Goal: Task Accomplishment & Management: Manage account settings

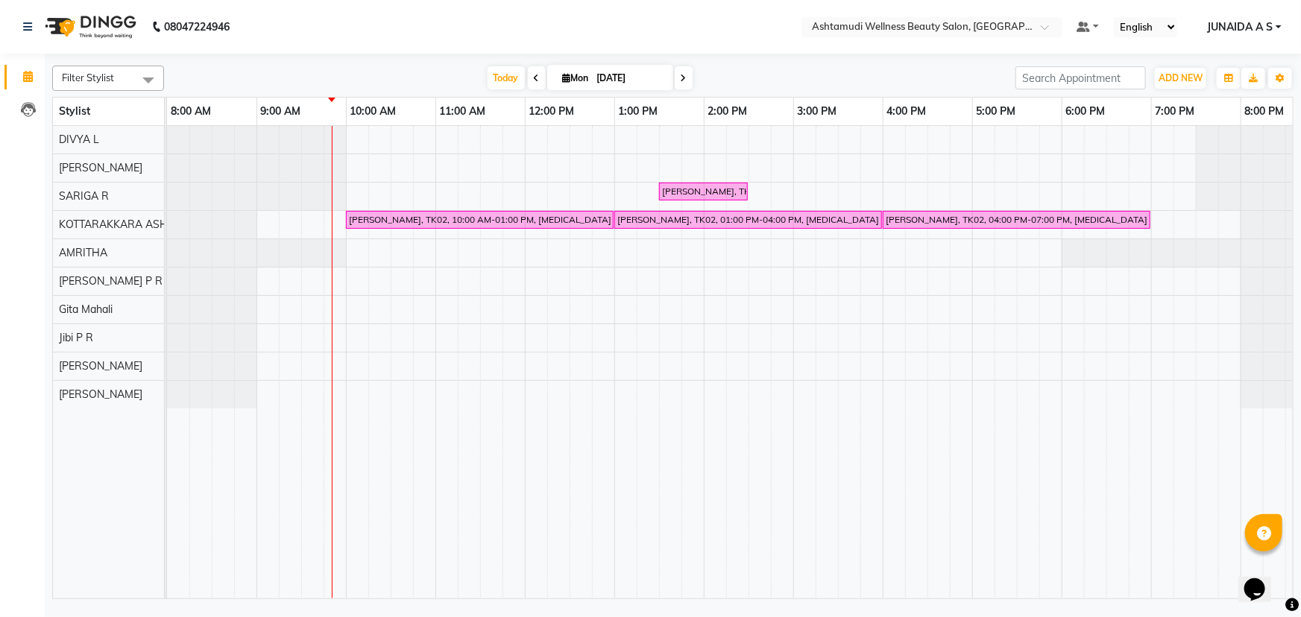
click at [1233, 21] on span "JUNAIDA A S" at bounding box center [1240, 27] width 66 height 16
click at [1224, 100] on link "Sign out" at bounding box center [1205, 102] width 136 height 23
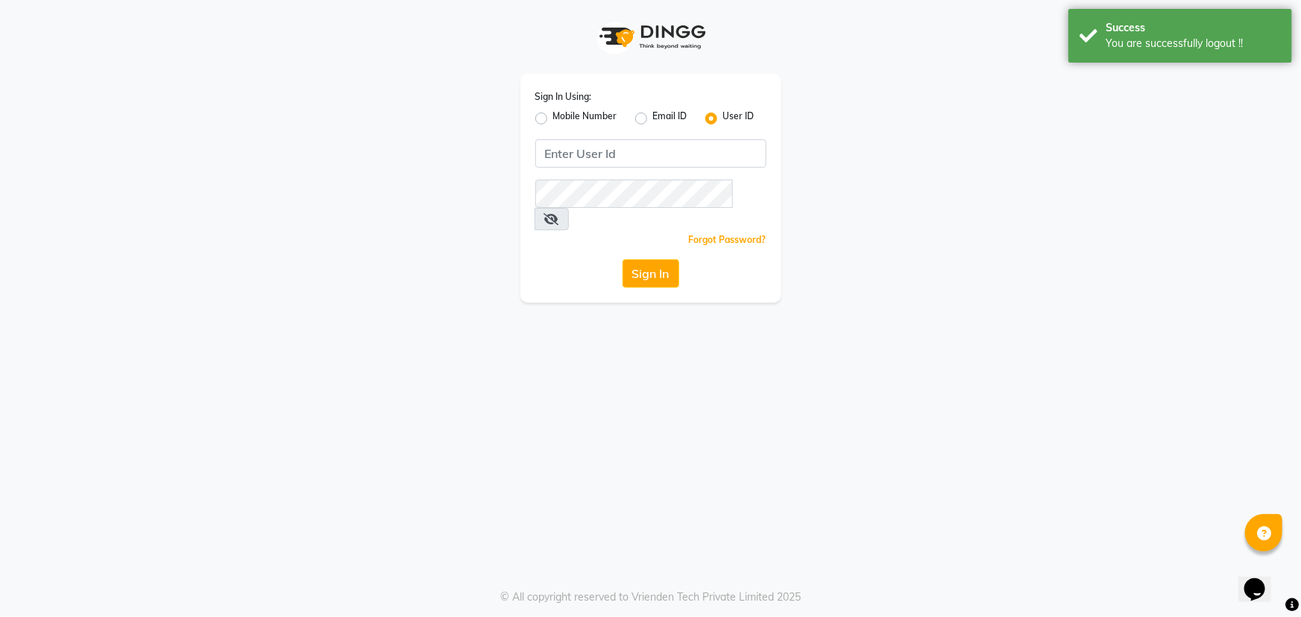
click at [563, 114] on label "Mobile Number" at bounding box center [585, 119] width 64 height 18
click at [563, 114] on input "Mobile Number" at bounding box center [558, 115] width 10 height 10
radio input "true"
radio input "false"
click at [636, 163] on input "Username" at bounding box center [675, 153] width 181 height 28
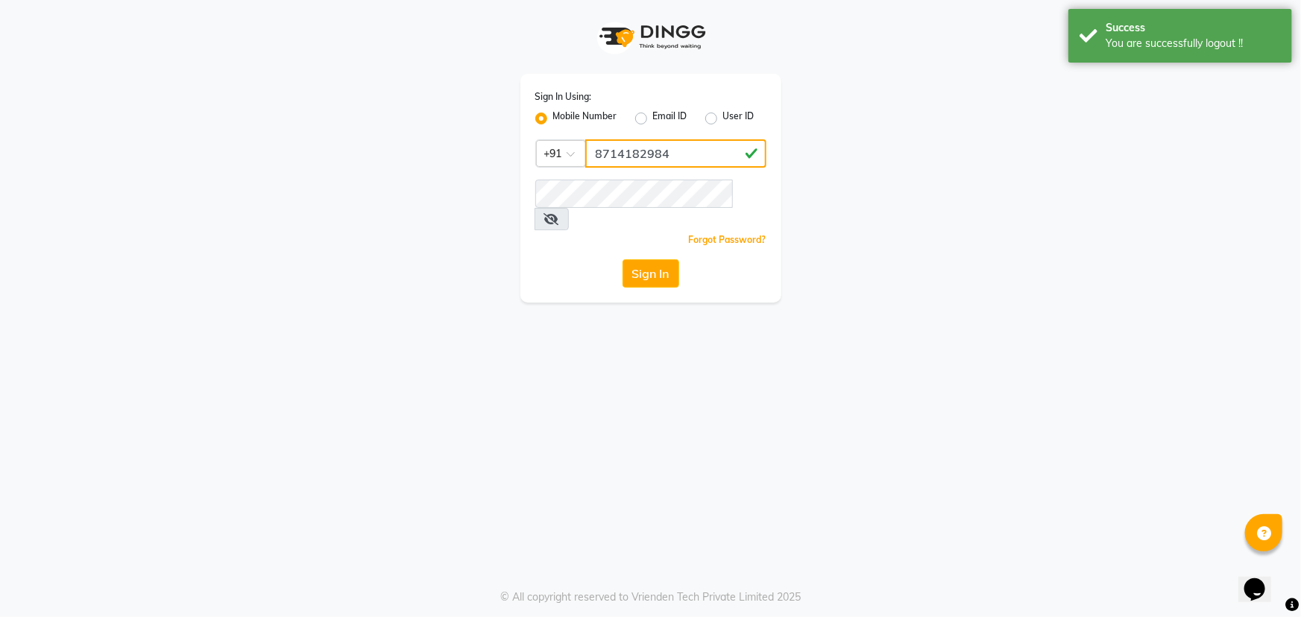
type input "8714182984"
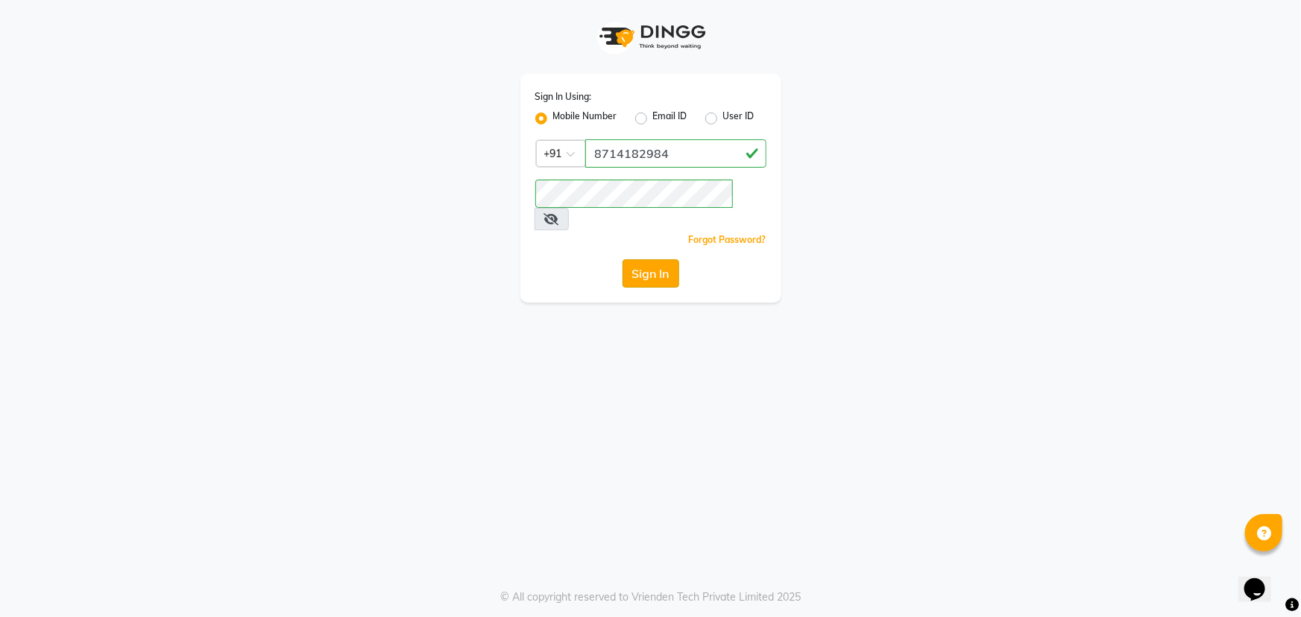
click at [649, 259] on button "Sign In" at bounding box center [650, 273] width 57 height 28
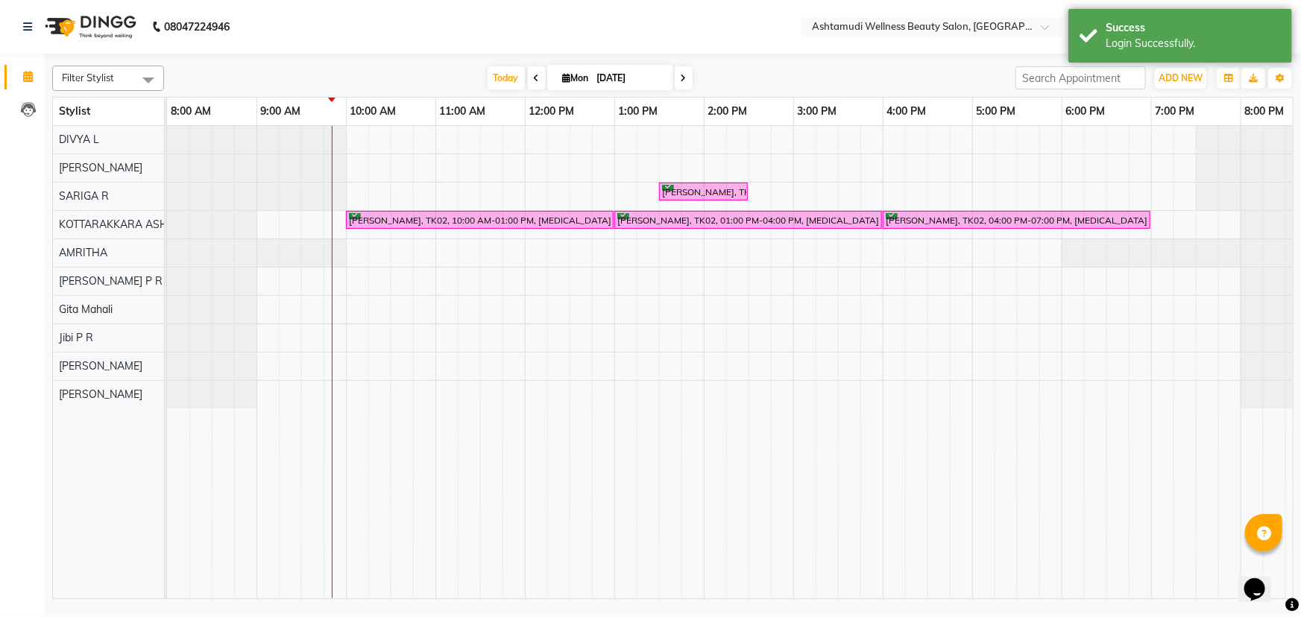
drag, startPoint x: 1263, startPoint y: 44, endPoint x: 773, endPoint y: 48, distance: 489.7
click at [721, 66] on body "08047224946 Select Location × Ashtamudi Wellness Beauty Salon, Kottarakkara Def…" at bounding box center [650, 308] width 1301 height 617
click at [167, 262] on div at bounding box center [167, 253] width 0 height 28
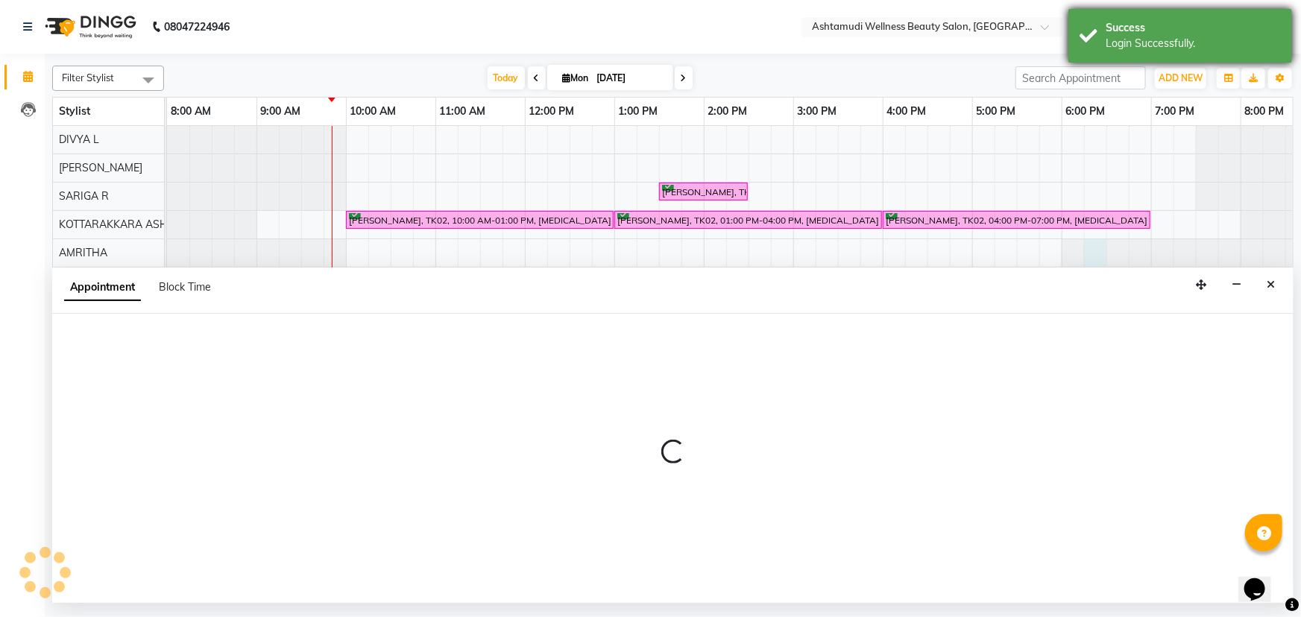
select select "27465"
select select "1095"
select select "tentative"
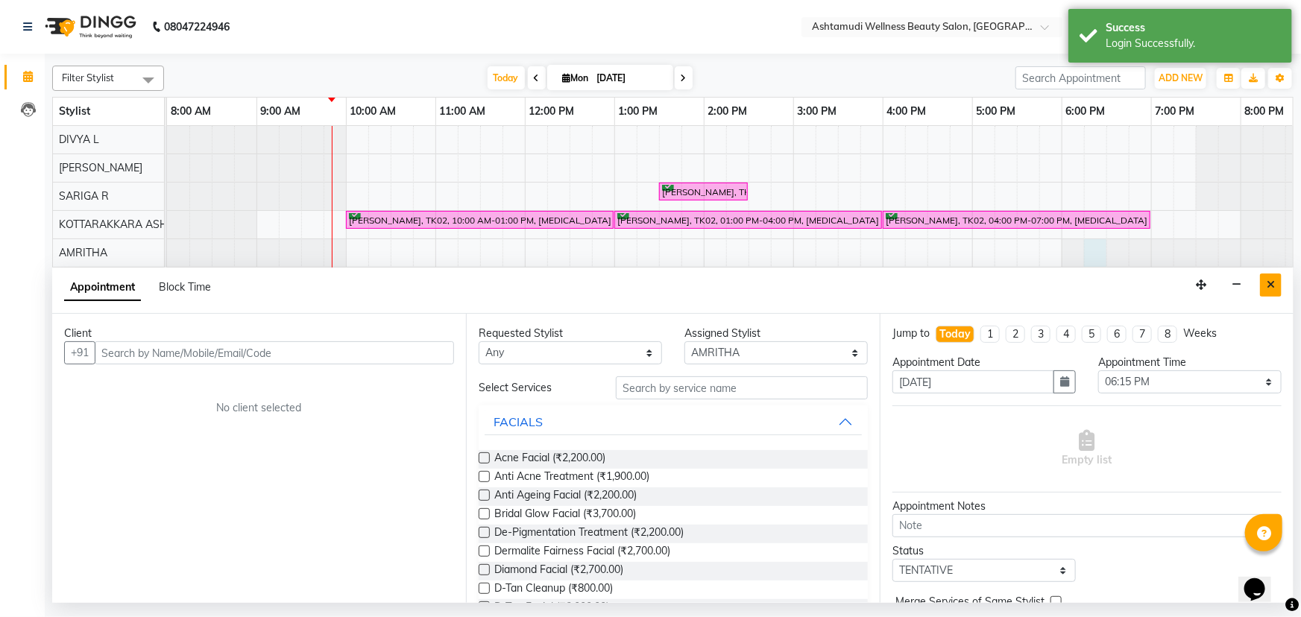
click at [1277, 280] on button "Close" at bounding box center [1271, 285] width 22 height 23
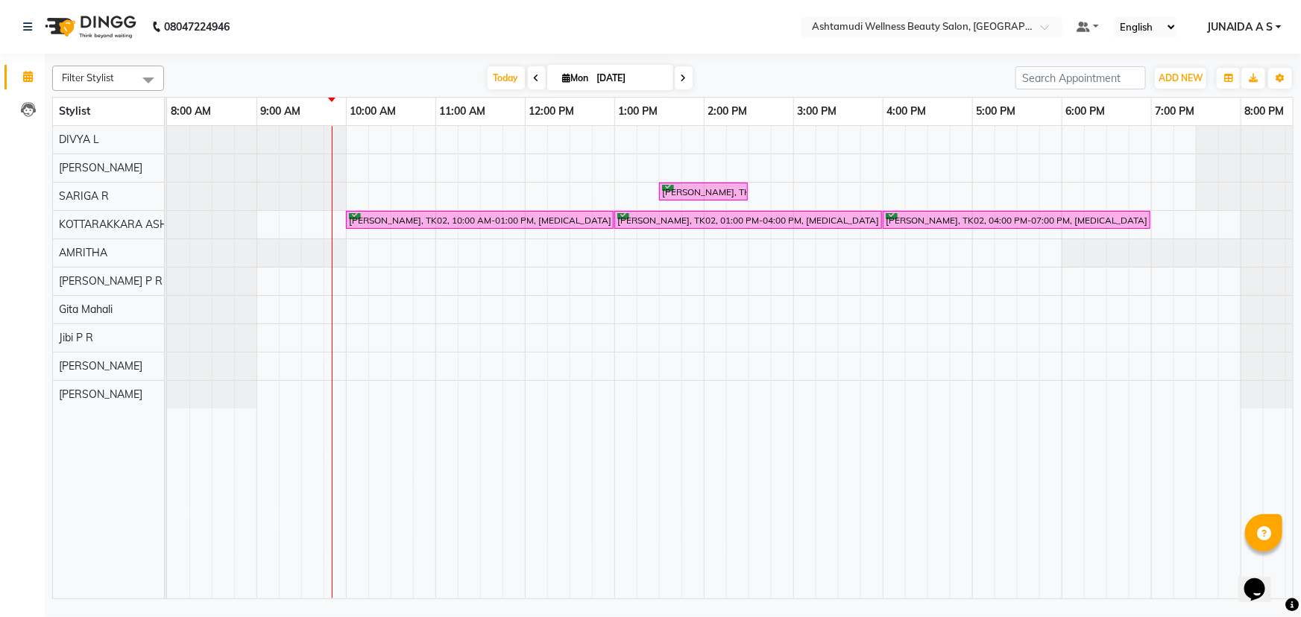
click at [1249, 28] on span "JUNAIDA A S" at bounding box center [1240, 27] width 66 height 16
click at [1229, 104] on link "Sign out" at bounding box center [1205, 102] width 136 height 23
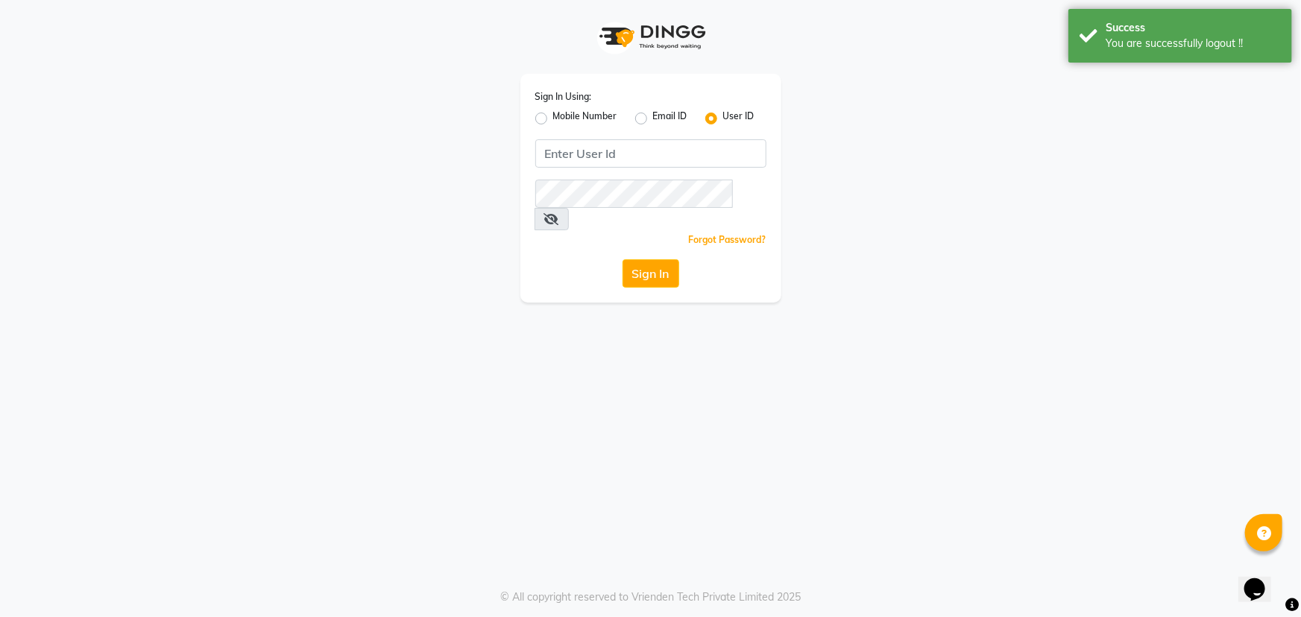
click at [589, 113] on label "Mobile Number" at bounding box center [585, 119] width 64 height 18
click at [563, 113] on input "Mobile Number" at bounding box center [558, 115] width 10 height 10
radio input "true"
radio input "false"
click at [624, 149] on input "Username" at bounding box center [675, 153] width 181 height 28
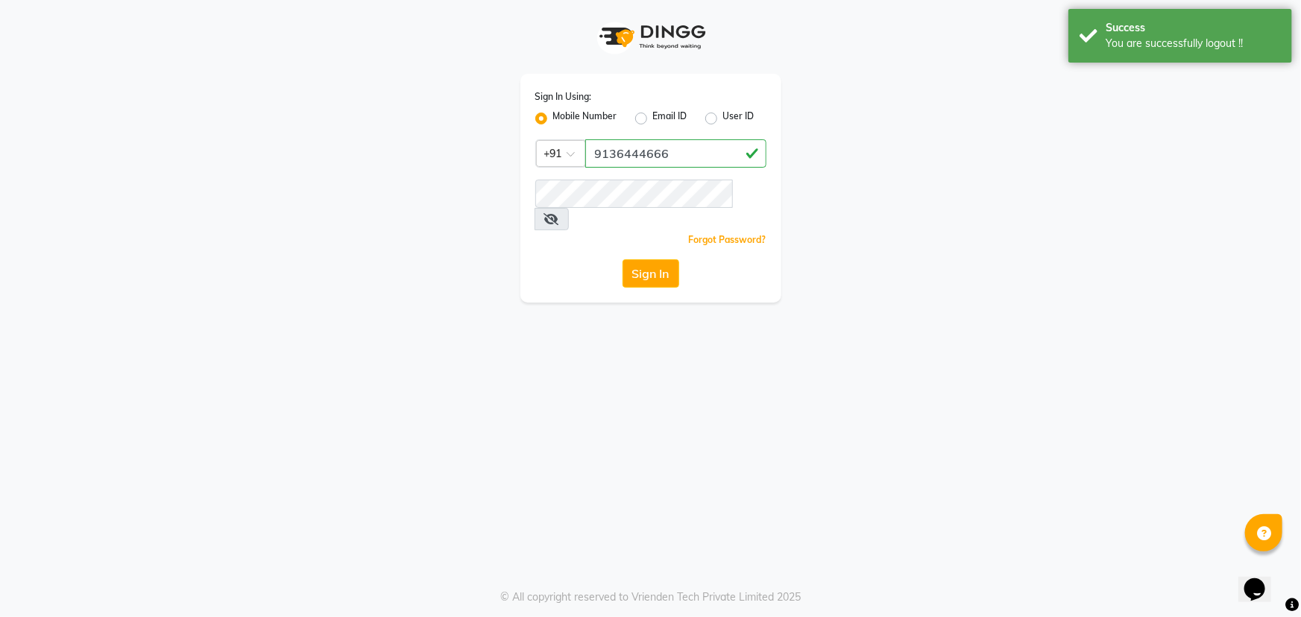
click at [663, 177] on div "Sign In Using: Mobile Number Email ID User ID Country Code × [PHONE_NUMBER] Rem…" at bounding box center [650, 188] width 261 height 229
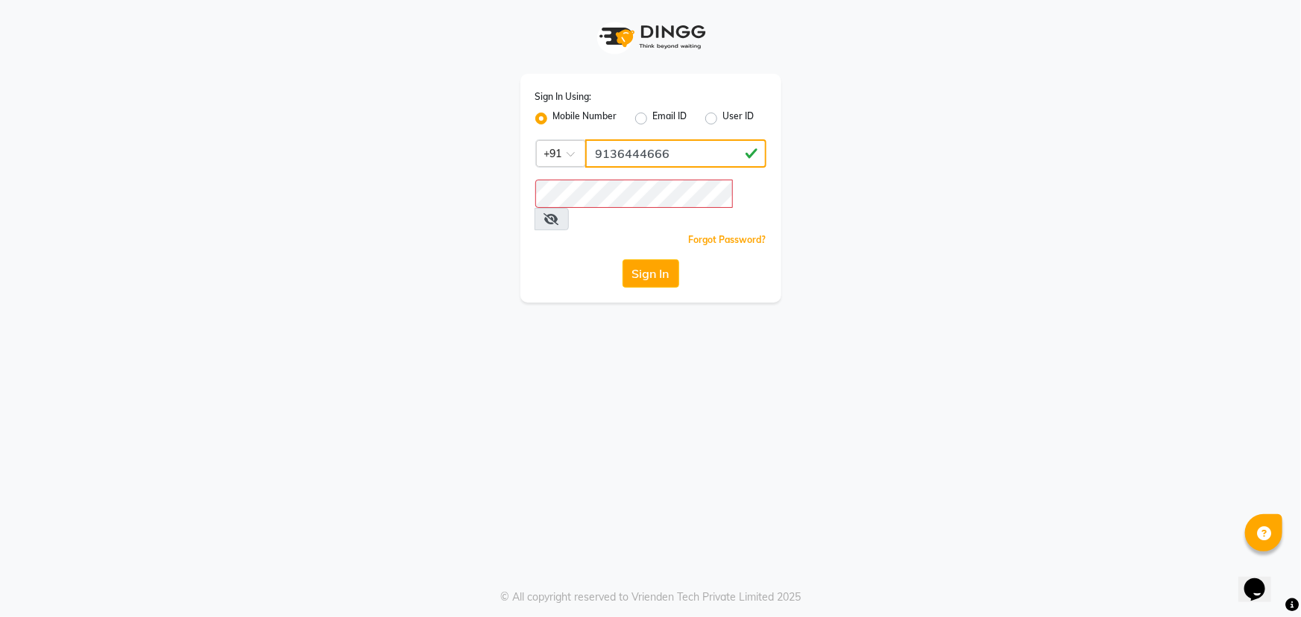
click at [678, 159] on input "9136444666" at bounding box center [675, 153] width 181 height 28
type input "9136222444"
click at [643, 259] on button "Sign In" at bounding box center [650, 273] width 57 height 28
